Goal: Find specific page/section: Find specific page/section

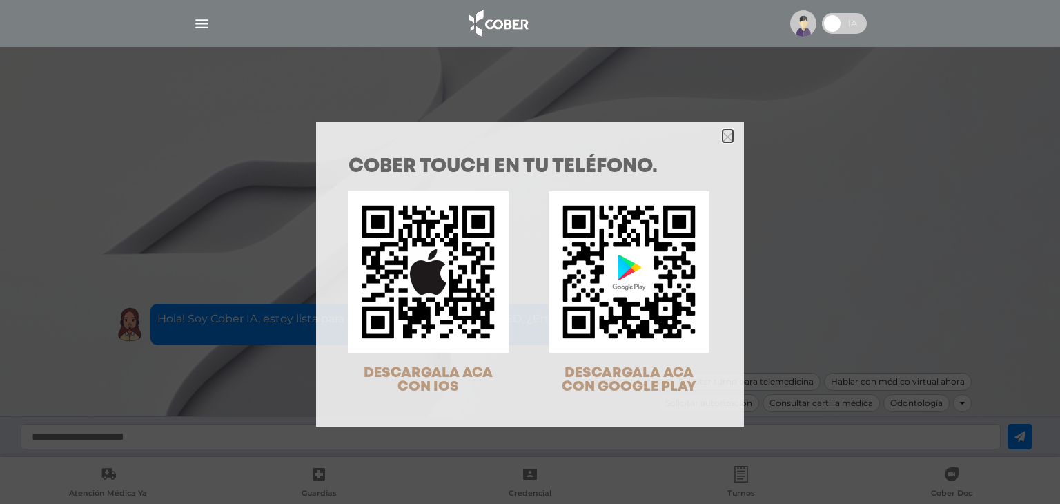
click at [723, 142] on icon "Close" at bounding box center [728, 135] width 10 height 15
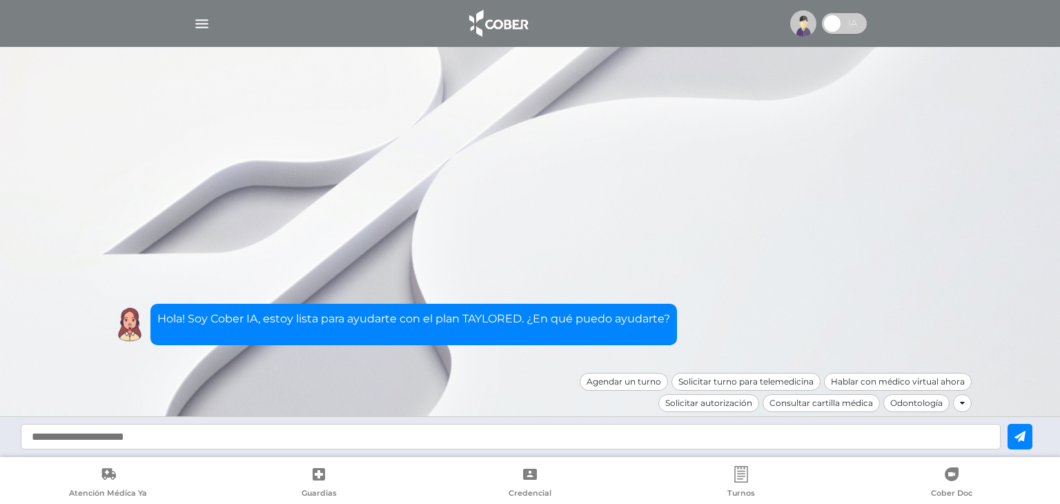
click at [795, 21] on img at bounding box center [803, 23] width 26 height 26
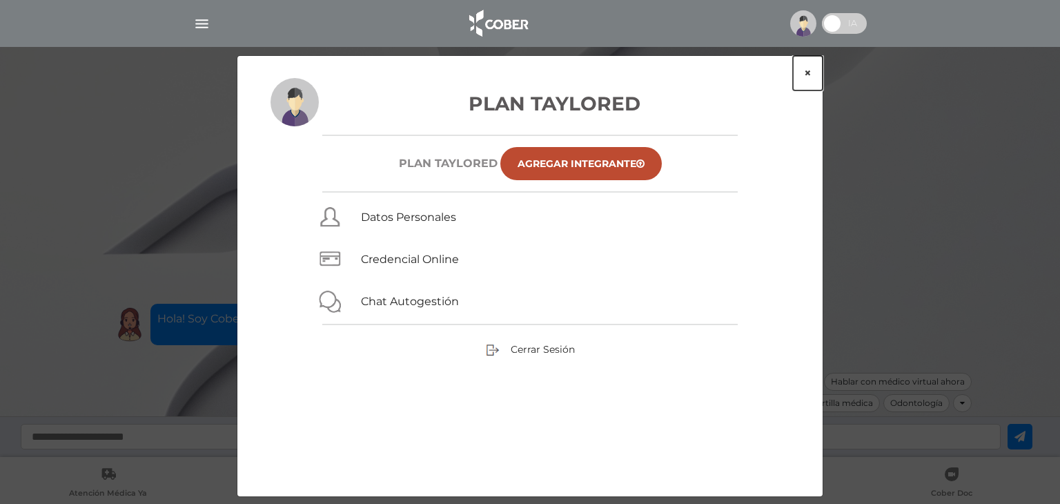
click at [806, 72] on button "×" at bounding box center [808, 73] width 30 height 35
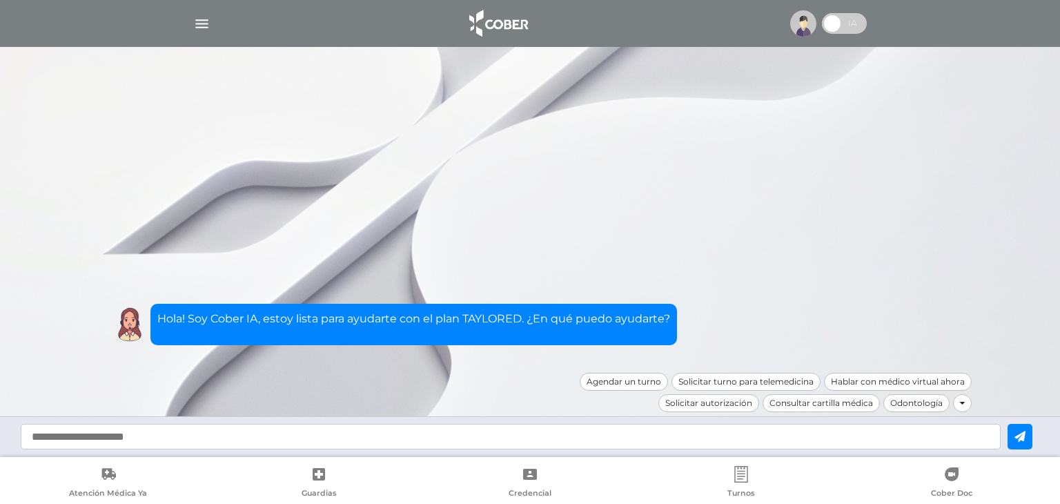
click at [206, 21] on img "button" at bounding box center [201, 23] width 17 height 17
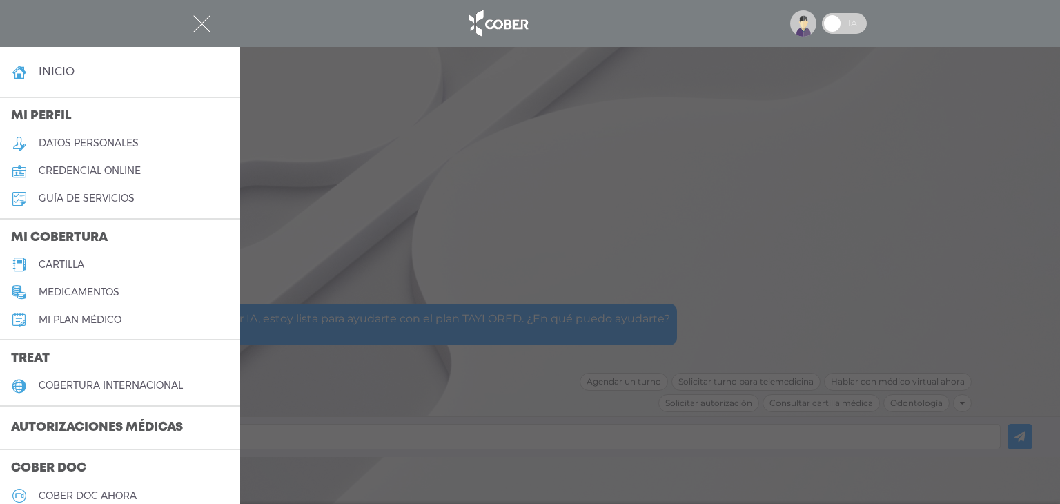
click at [63, 267] on h5 "cartilla" at bounding box center [62, 265] width 46 height 12
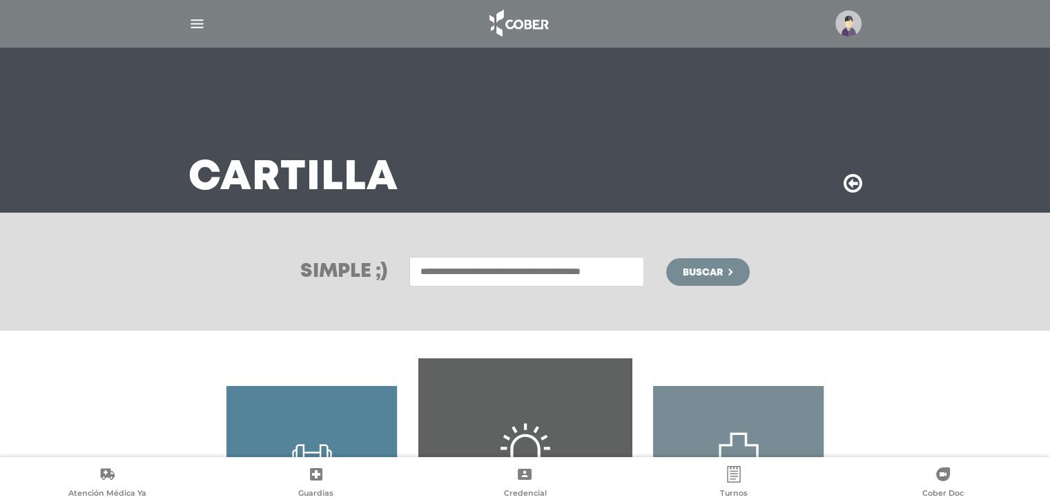
click at [444, 262] on input "text" at bounding box center [526, 272] width 235 height 30
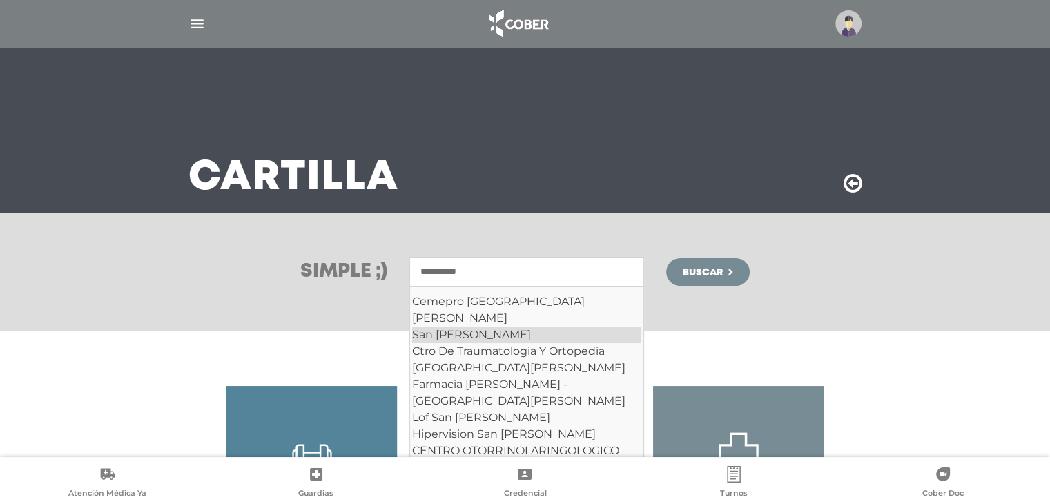
click at [520, 326] on div "San Isidro" at bounding box center [526, 334] width 229 height 17
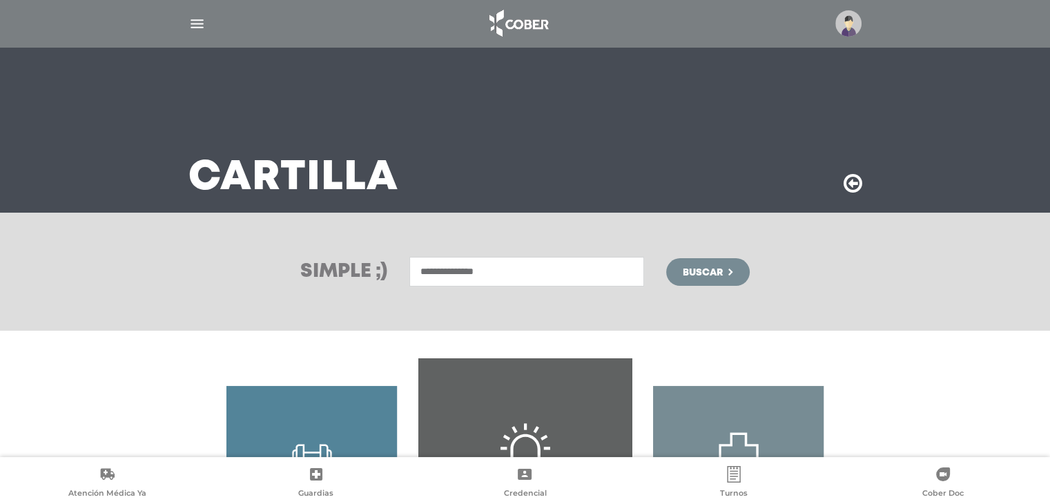
type input "**********"
click at [721, 279] on button "Buscar" at bounding box center [707, 272] width 83 height 28
